Goal: Task Accomplishment & Management: Manage account settings

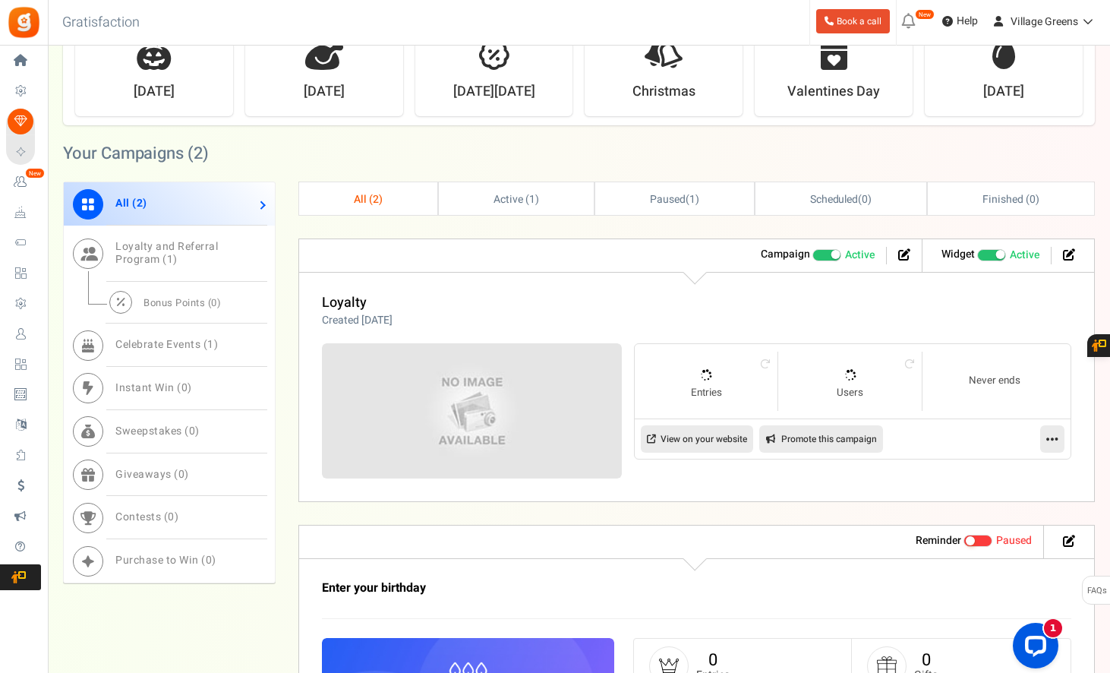
scroll to position [783, 0]
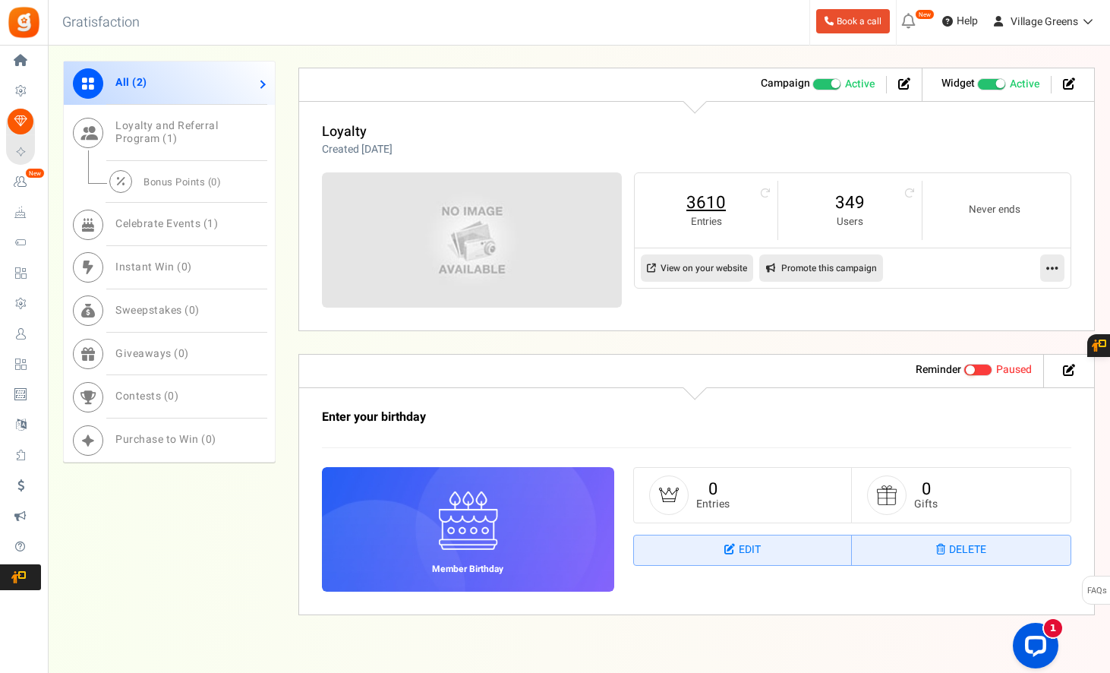
click at [711, 199] on link "3610" at bounding box center [706, 203] width 112 height 24
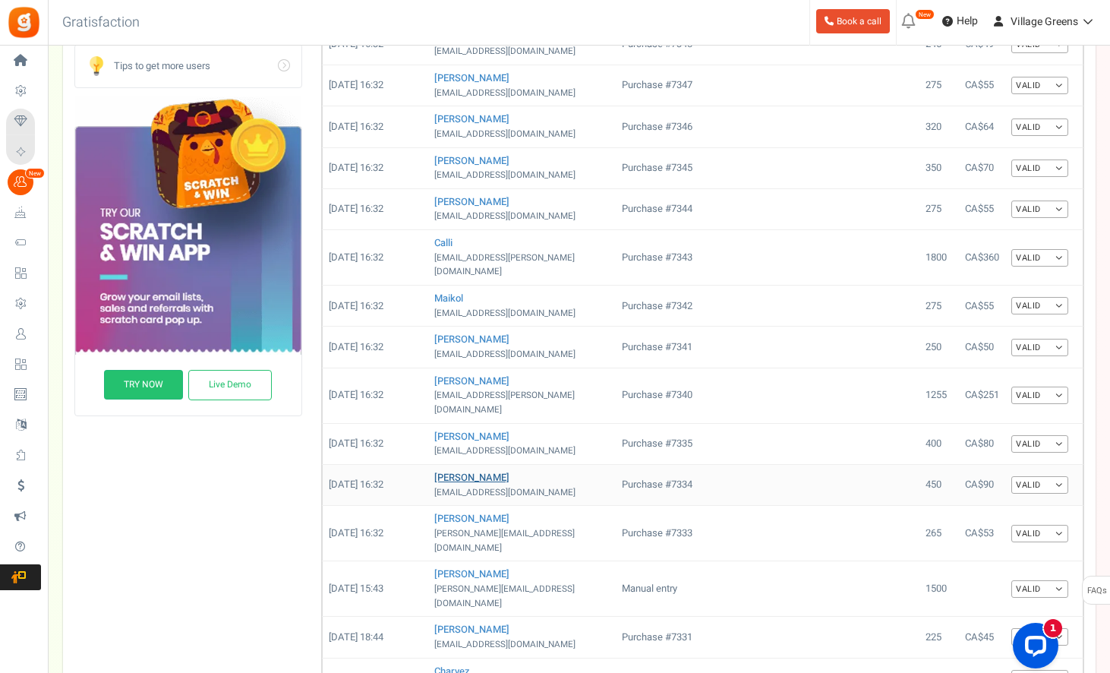
scroll to position [449, 0]
click at [457, 471] on link "Charles" at bounding box center [471, 478] width 75 height 14
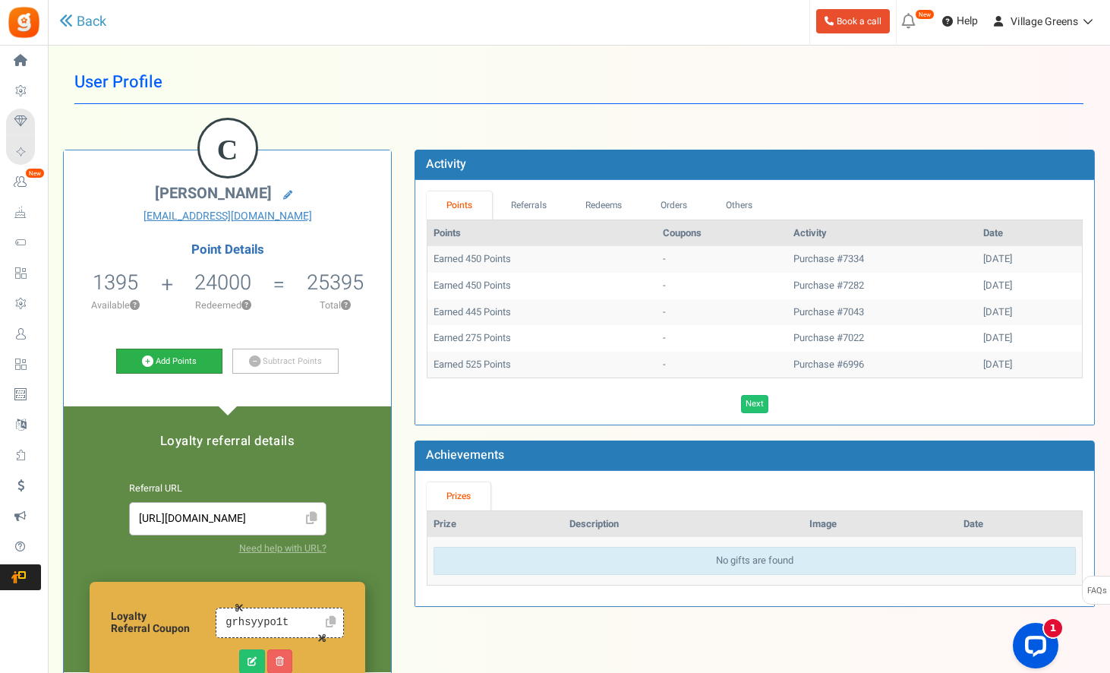
click at [169, 356] on link "Add Points" at bounding box center [169, 361] width 106 height 26
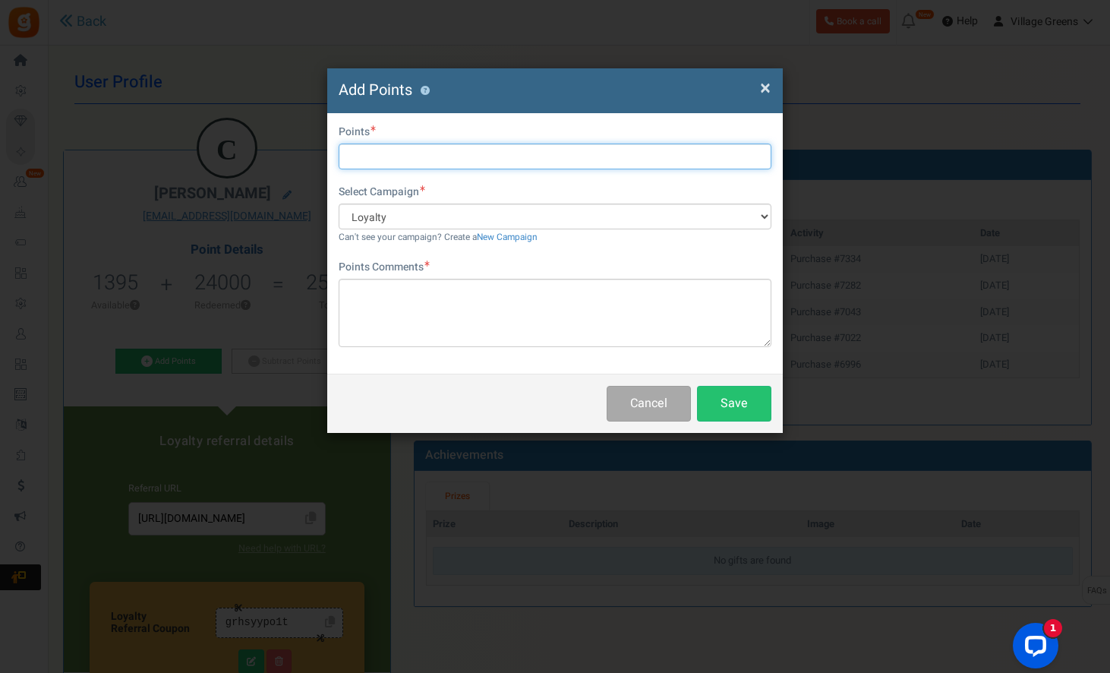
click at [480, 147] on input "text" at bounding box center [555, 156] width 433 height 26
type input "1325"
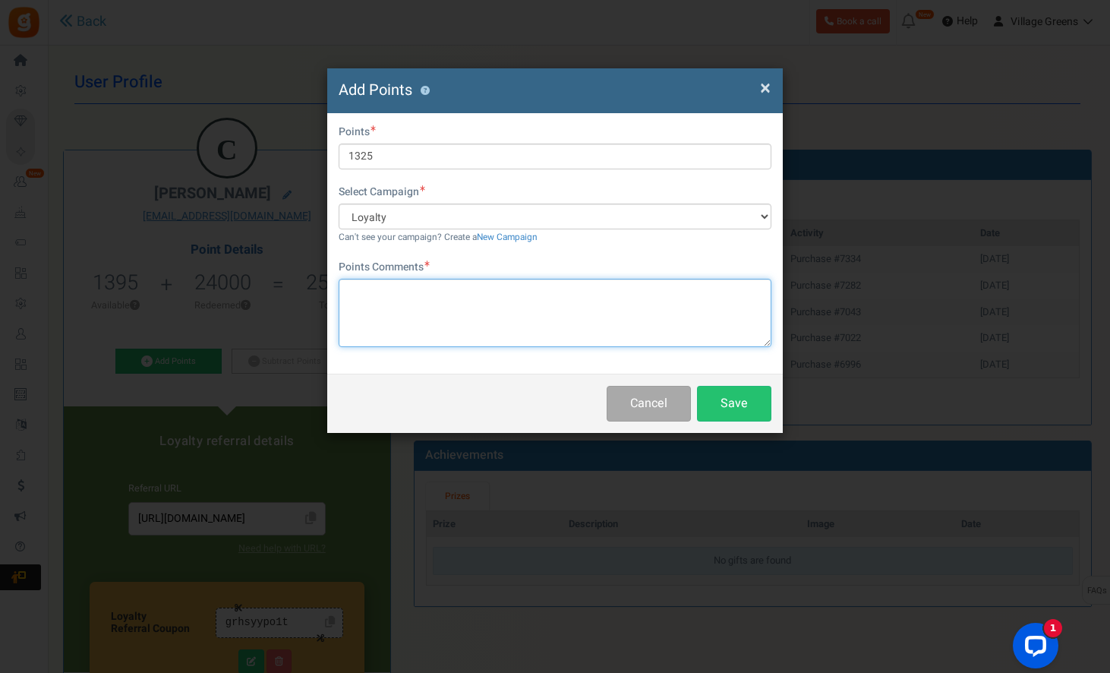
click at [508, 328] on textarea at bounding box center [555, 313] width 433 height 68
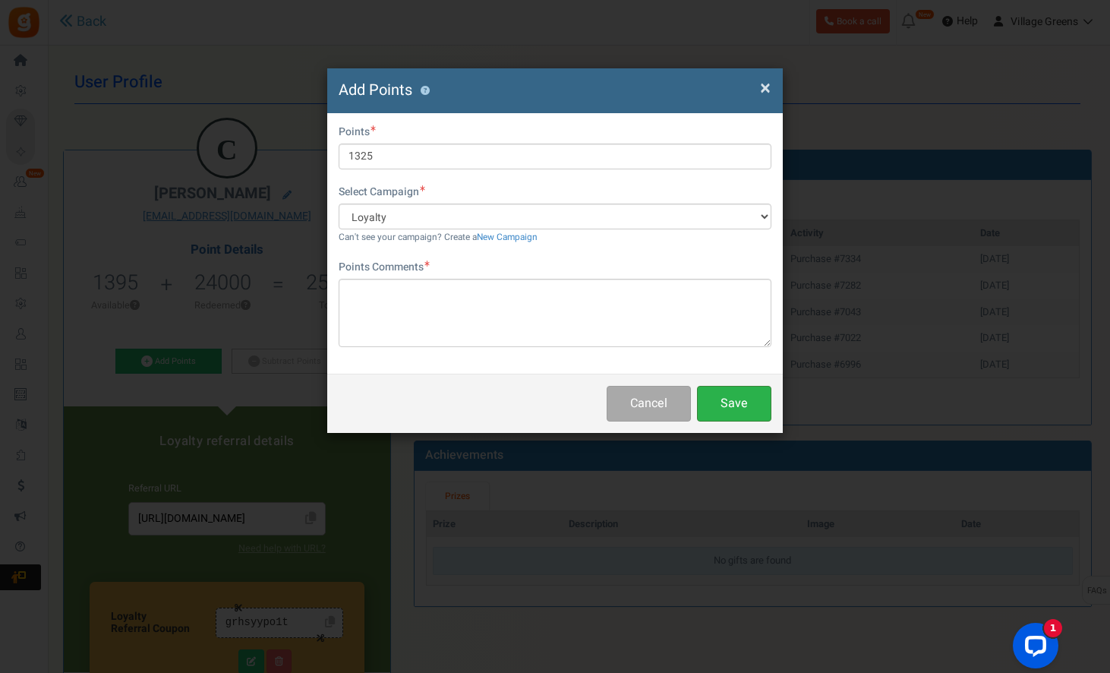
click at [731, 402] on button "Save" at bounding box center [734, 404] width 74 height 36
